Goal: Check status: Check status

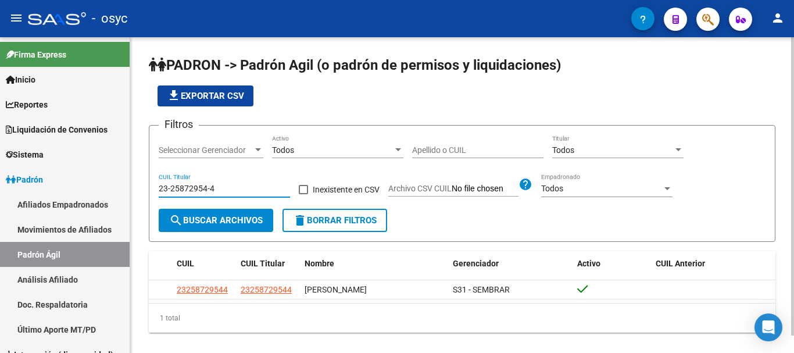
click at [345, 219] on span "delete Borrar Filtros" at bounding box center [335, 220] width 84 height 10
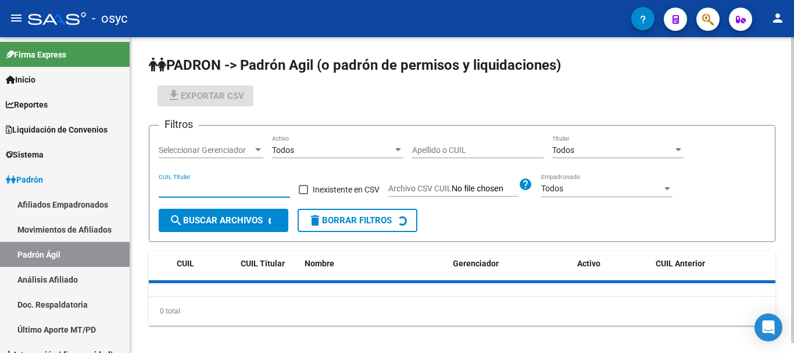
click at [209, 184] on input "CUIL Titular" at bounding box center [224, 189] width 131 height 10
paste input "20-42246611-9"
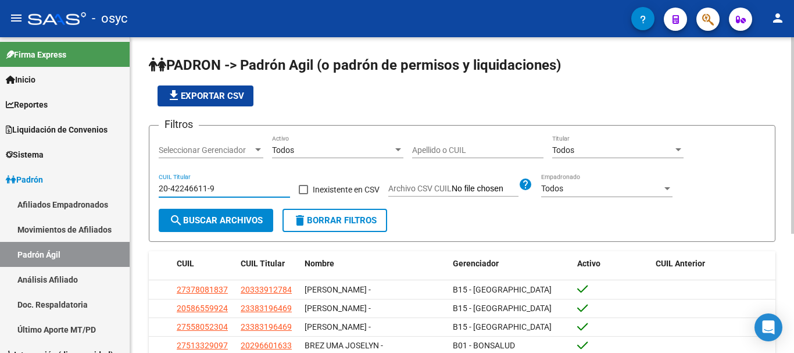
scroll to position [58, 0]
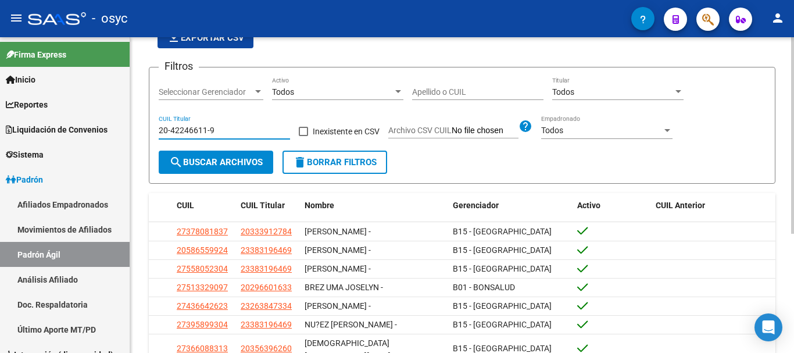
type input "20-42246611-9"
click at [238, 165] on span "search Buscar Archivos" at bounding box center [216, 162] width 94 height 10
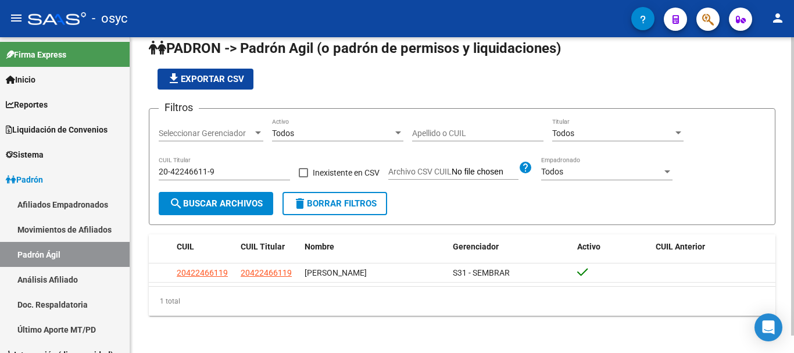
scroll to position [0, 0]
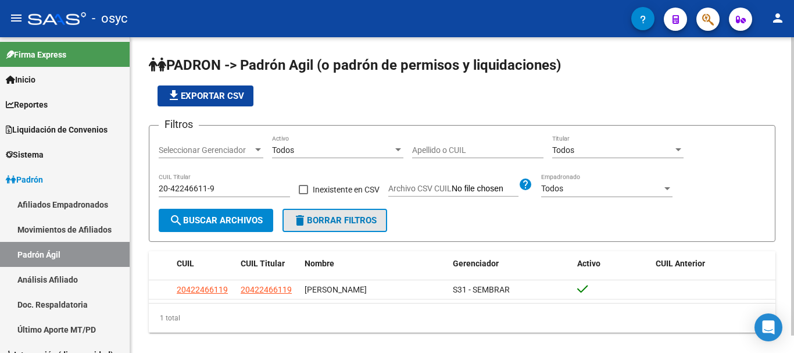
click at [294, 220] on button "delete Borrar Filtros" at bounding box center [335, 220] width 105 height 23
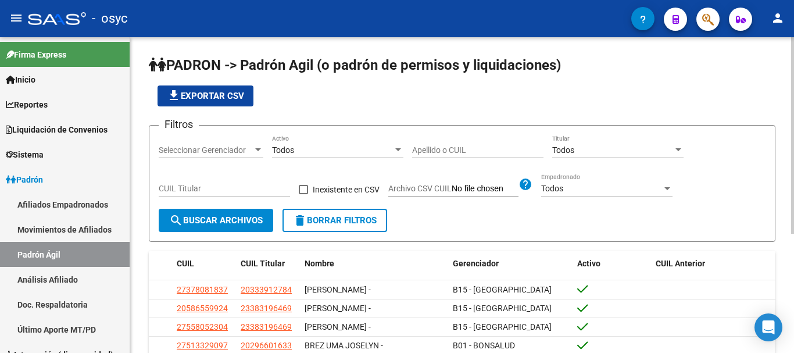
click at [241, 188] on input "CUIL Titular" at bounding box center [224, 189] width 131 height 10
paste input "20-42246611-9"
type input "20-42246611-9"
click at [222, 223] on span "search Buscar Archivos" at bounding box center [216, 220] width 94 height 10
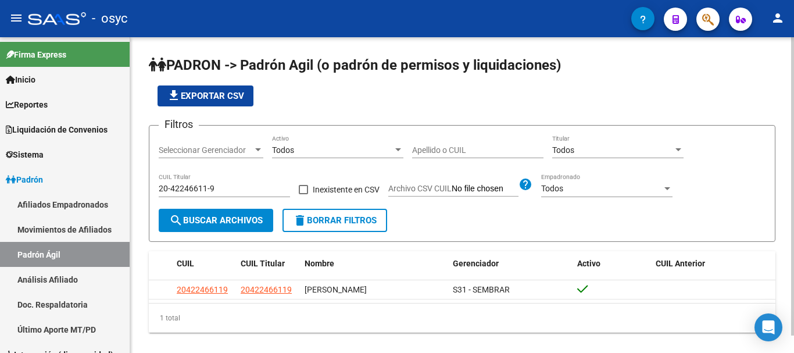
click at [372, 216] on span "delete Borrar Filtros" at bounding box center [335, 220] width 84 height 10
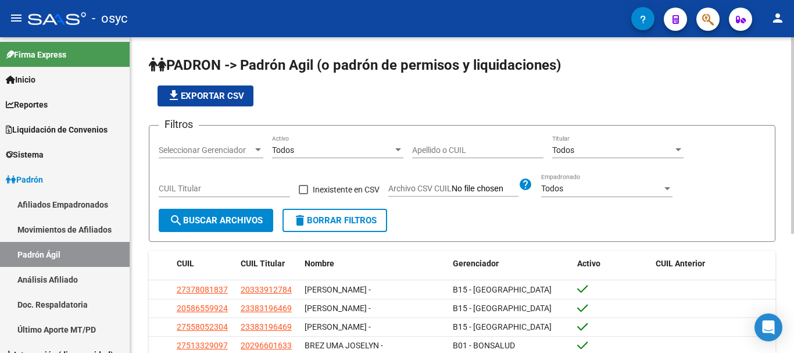
click at [211, 186] on input "CUIL Titular" at bounding box center [224, 189] width 131 height 10
paste input "-32012363-"
type input "20-32012363-2"
click at [211, 215] on button "search Buscar Archivos" at bounding box center [216, 220] width 115 height 23
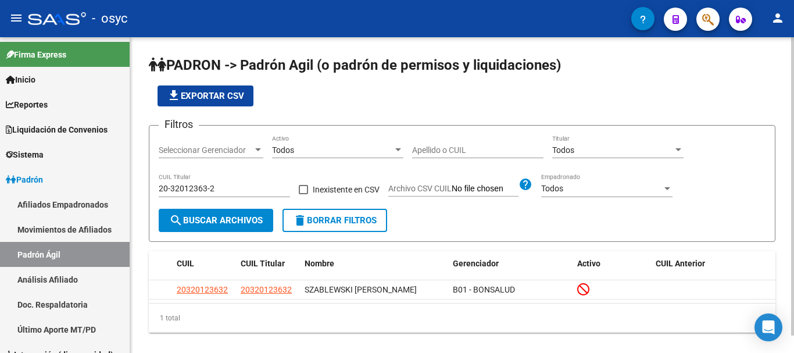
scroll to position [19, 0]
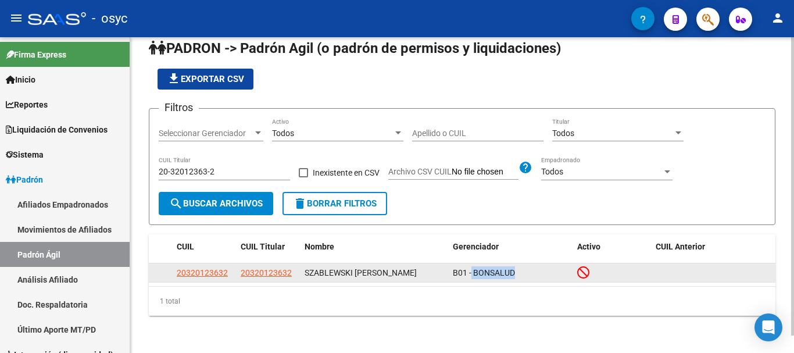
drag, startPoint x: 472, startPoint y: 270, endPoint x: 533, endPoint y: 280, distance: 61.8
click at [542, 276] on div "B01 - BONSALUD" at bounding box center [511, 272] width 116 height 13
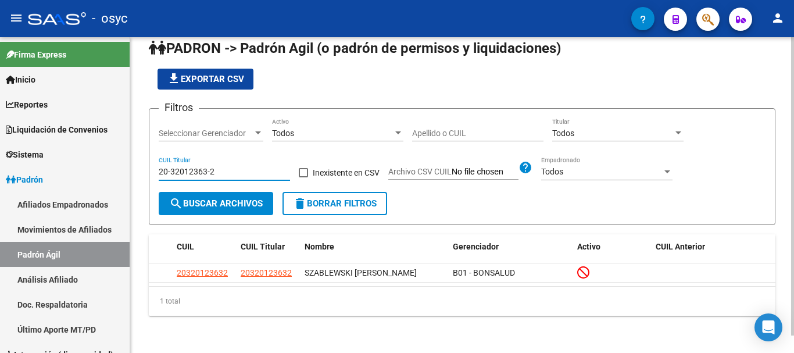
drag, startPoint x: 212, startPoint y: 172, endPoint x: 159, endPoint y: 184, distance: 54.3
click at [147, 172] on div "PADRON -> Padrón Agil (o padrón de permisos y liquidaciones) file_download Expo…" at bounding box center [462, 186] width 664 height 333
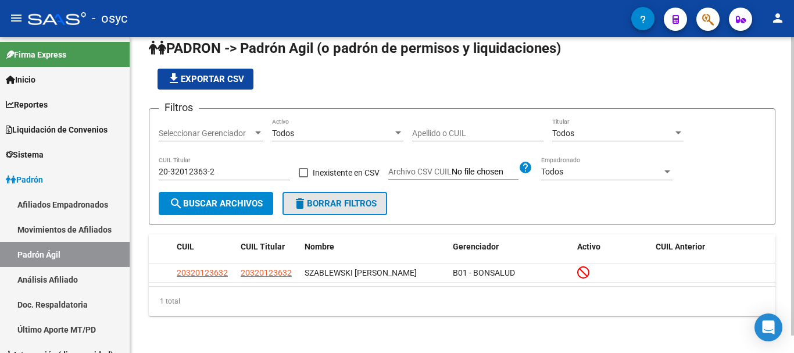
click at [360, 204] on span "delete Borrar Filtros" at bounding box center [335, 203] width 84 height 10
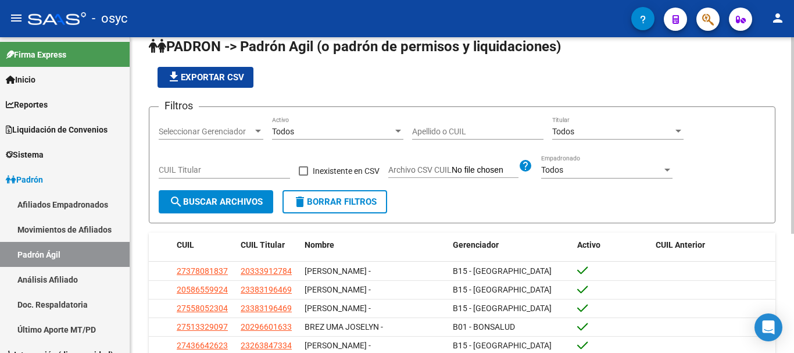
click at [219, 170] on input "CUIL Titular" at bounding box center [224, 170] width 131 height 10
paste input "-35602007"
type input "20-35602007-4"
click at [229, 199] on span "search Buscar Archivos" at bounding box center [216, 202] width 94 height 10
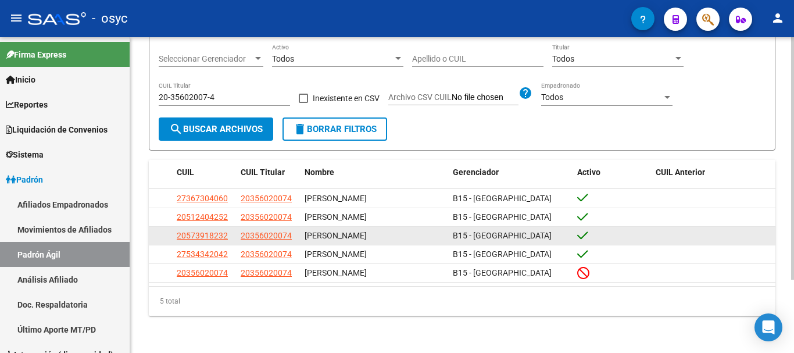
scroll to position [37, 0]
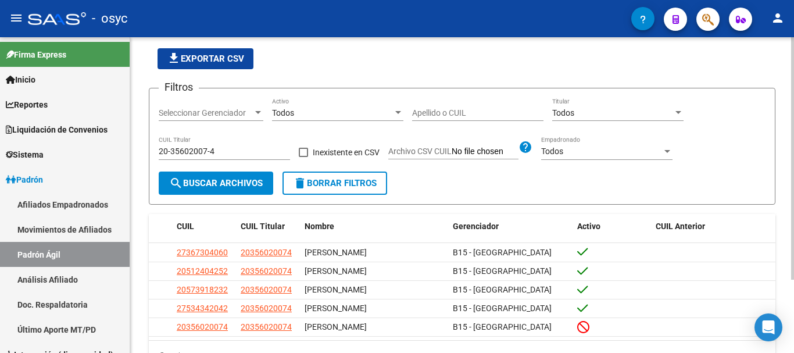
click at [304, 185] on mat-icon "delete" at bounding box center [300, 183] width 14 height 14
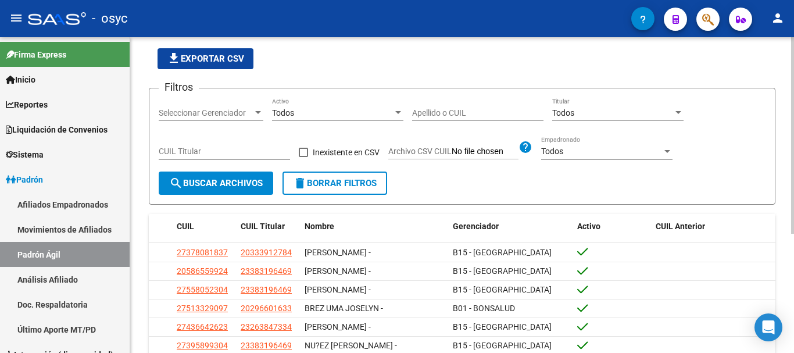
click at [230, 177] on button "search Buscar Archivos" at bounding box center [216, 183] width 115 height 23
click at [248, 155] on input "CUIL Titular" at bounding box center [224, 152] width 131 height 10
paste input "20-35602007-4"
type input "20-35602007-4"
click at [221, 182] on span "search Buscar Archivos" at bounding box center [216, 183] width 94 height 10
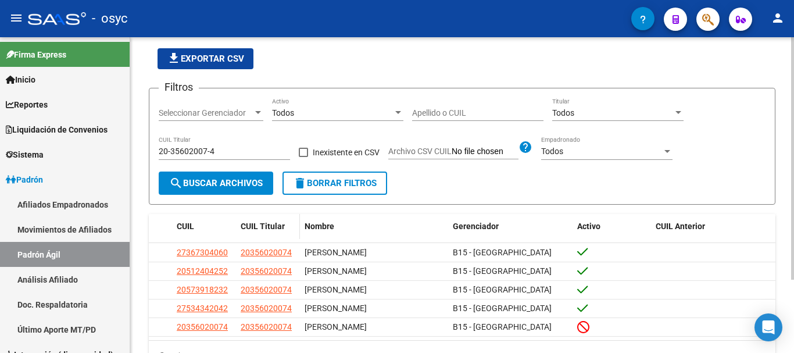
scroll to position [95, 0]
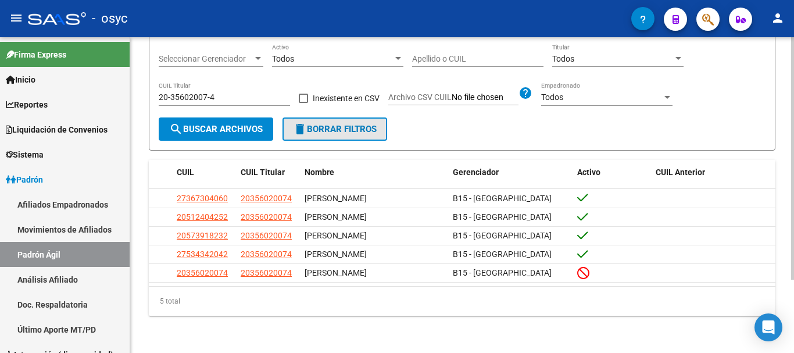
click at [317, 120] on button "delete Borrar Filtros" at bounding box center [335, 128] width 105 height 23
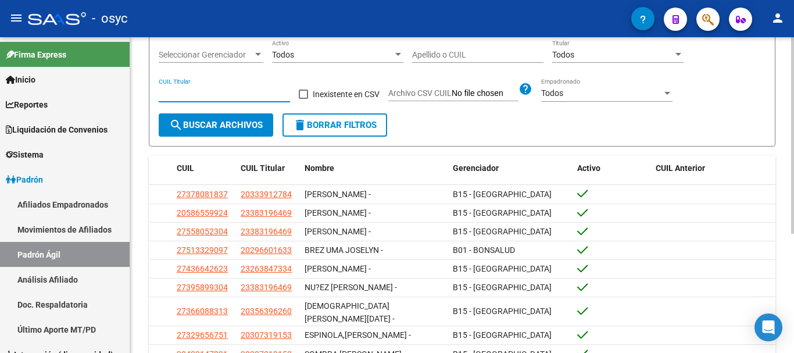
click at [229, 93] on input "CUIL Titular" at bounding box center [224, 93] width 131 height 10
paste input "23-38057241-9"
type input "23-38057241-9"
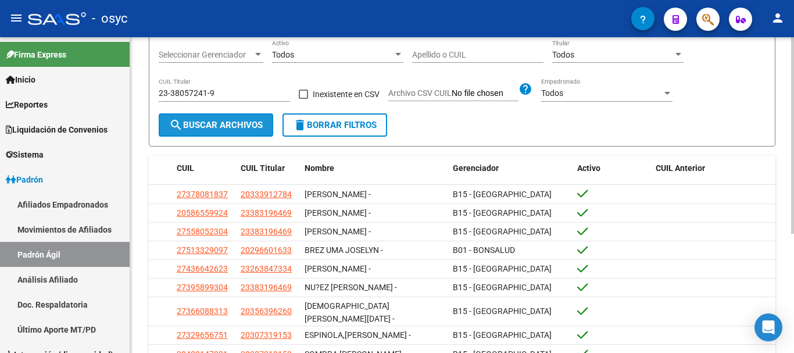
click at [199, 127] on span "search Buscar Archivos" at bounding box center [216, 125] width 94 height 10
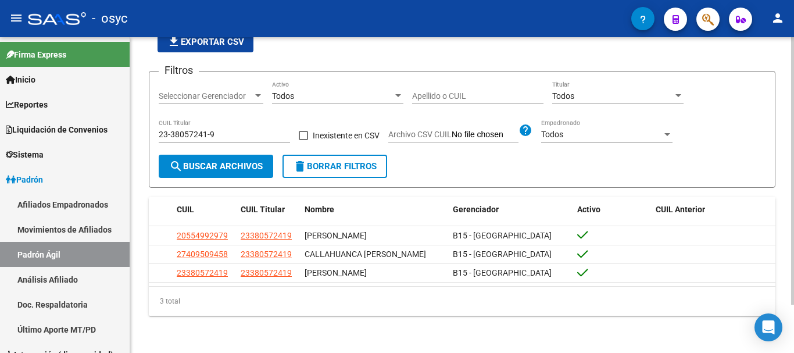
scroll to position [57, 0]
click at [322, 161] on span "delete Borrar Filtros" at bounding box center [335, 166] width 84 height 10
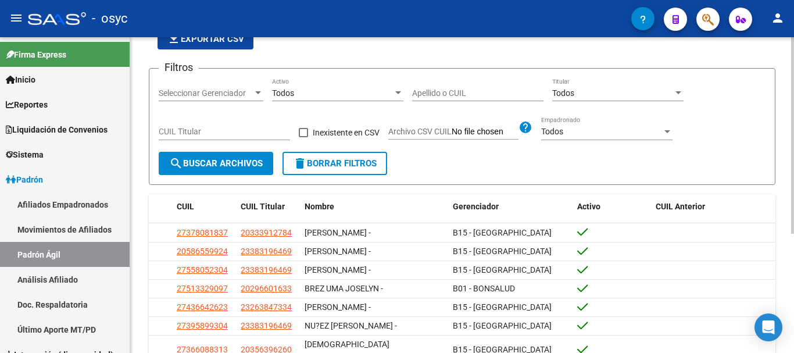
click at [241, 135] on div "CUIL Titular" at bounding box center [224, 128] width 131 height 23
click at [242, 135] on input "CUIL Titular" at bounding box center [224, 132] width 131 height 10
paste input "20-35602007-4"
type input "20-35602007-4"
click at [217, 156] on button "search Buscar Archivos" at bounding box center [216, 163] width 115 height 23
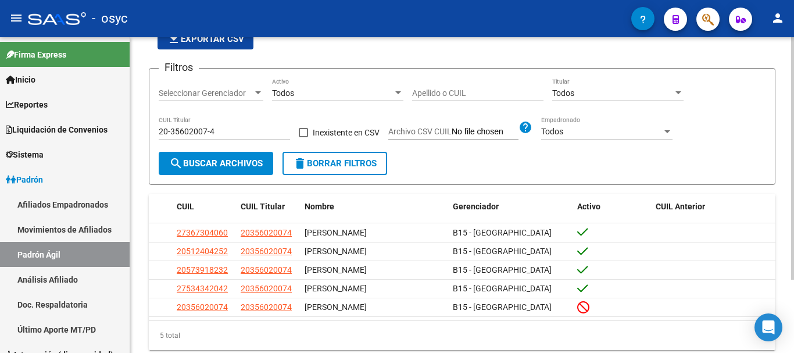
click at [345, 170] on button "delete Borrar Filtros" at bounding box center [335, 163] width 105 height 23
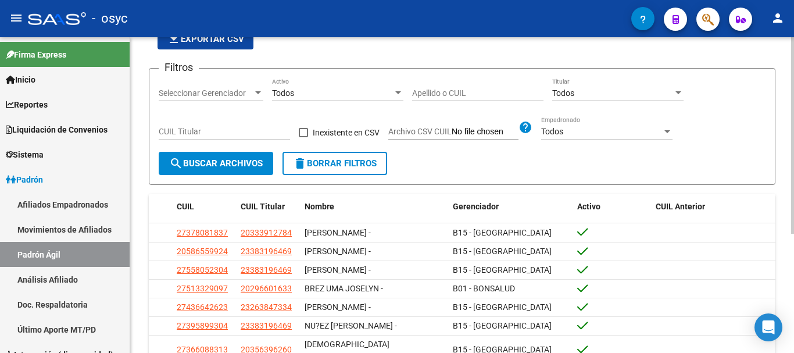
click at [174, 178] on form "Filtros Seleccionar Gerenciador Seleccionar Gerenciador Todos Activo Apellido o…" at bounding box center [462, 126] width 627 height 117
click at [187, 135] on input "CUIL Titular" at bounding box center [224, 132] width 131 height 10
paste input "-29660163"
type input "20-29660163-3"
click at [205, 164] on span "search Buscar Archivos" at bounding box center [216, 163] width 94 height 10
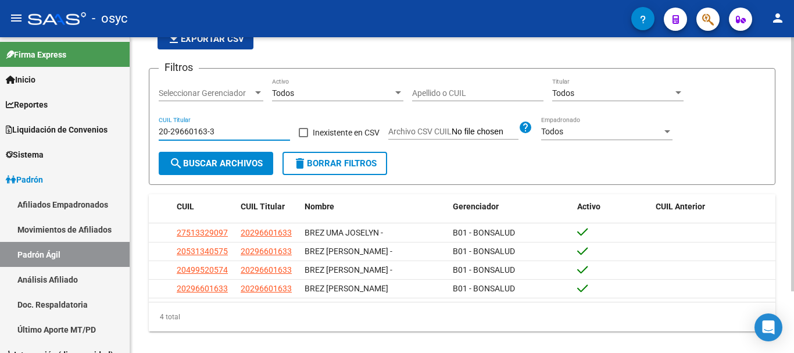
click at [200, 128] on input "20-29660163-3" at bounding box center [224, 132] width 131 height 10
click at [306, 165] on mat-icon "delete" at bounding box center [300, 163] width 14 height 14
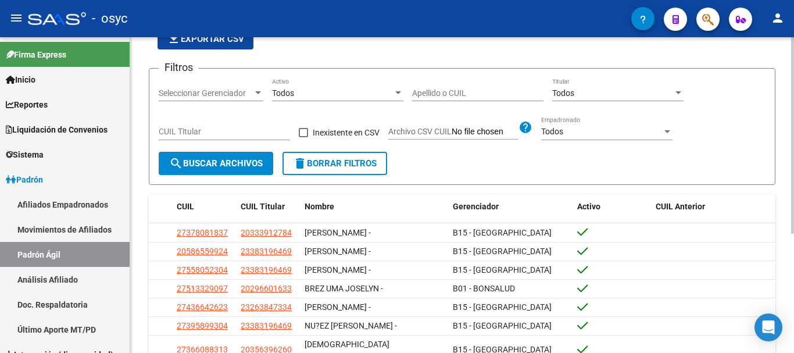
click at [216, 137] on input "CUIL Titular" at bounding box center [224, 132] width 131 height 10
paste input "20-35602007-4"
type input "20-35602007-4"
click at [218, 162] on span "search Buscar Archivos" at bounding box center [216, 163] width 94 height 10
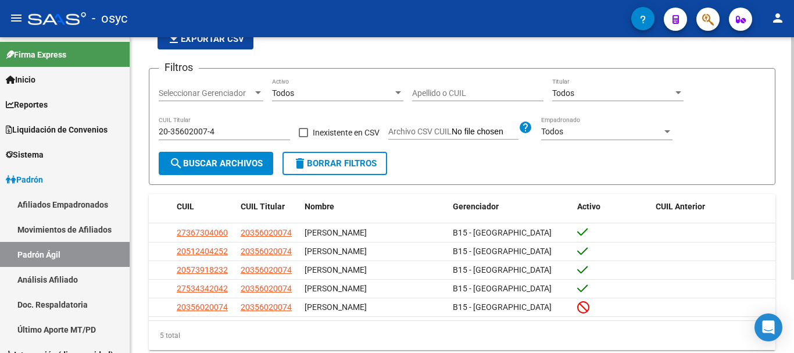
click at [304, 163] on mat-icon "delete" at bounding box center [300, 163] width 14 height 14
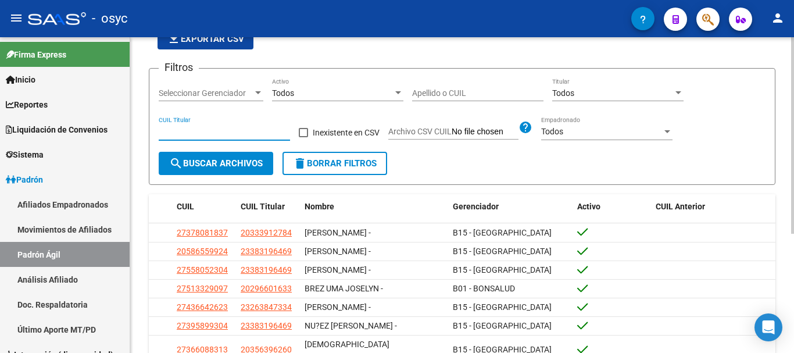
click at [200, 136] on input "CUIL Titular" at bounding box center [224, 132] width 131 height 10
paste input "-29660163"
type input "20-29660163-3"
drag, startPoint x: 205, startPoint y: 158, endPoint x: 313, endPoint y: 174, distance: 109.4
click at [205, 159] on button "search Buscar Archivos" at bounding box center [216, 163] width 115 height 23
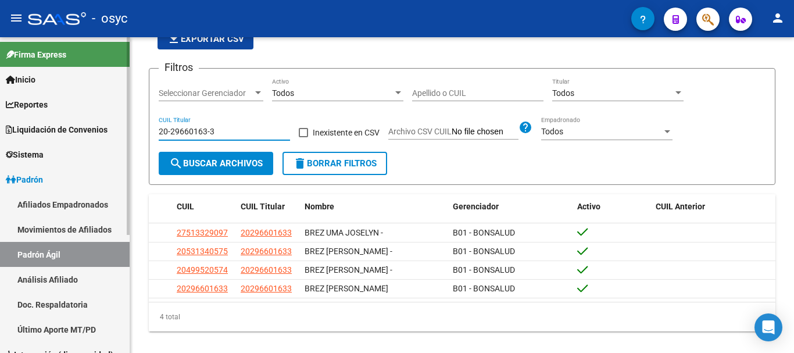
drag, startPoint x: 213, startPoint y: 130, endPoint x: 83, endPoint y: 131, distance: 130.8
click at [83, 131] on mat-sidenav-container "Firma Express Inicio Instructivos Contacto OS Reportes Ingresos Devengados Deta…" at bounding box center [397, 195] width 794 height 316
